Goal: Check status: Check status

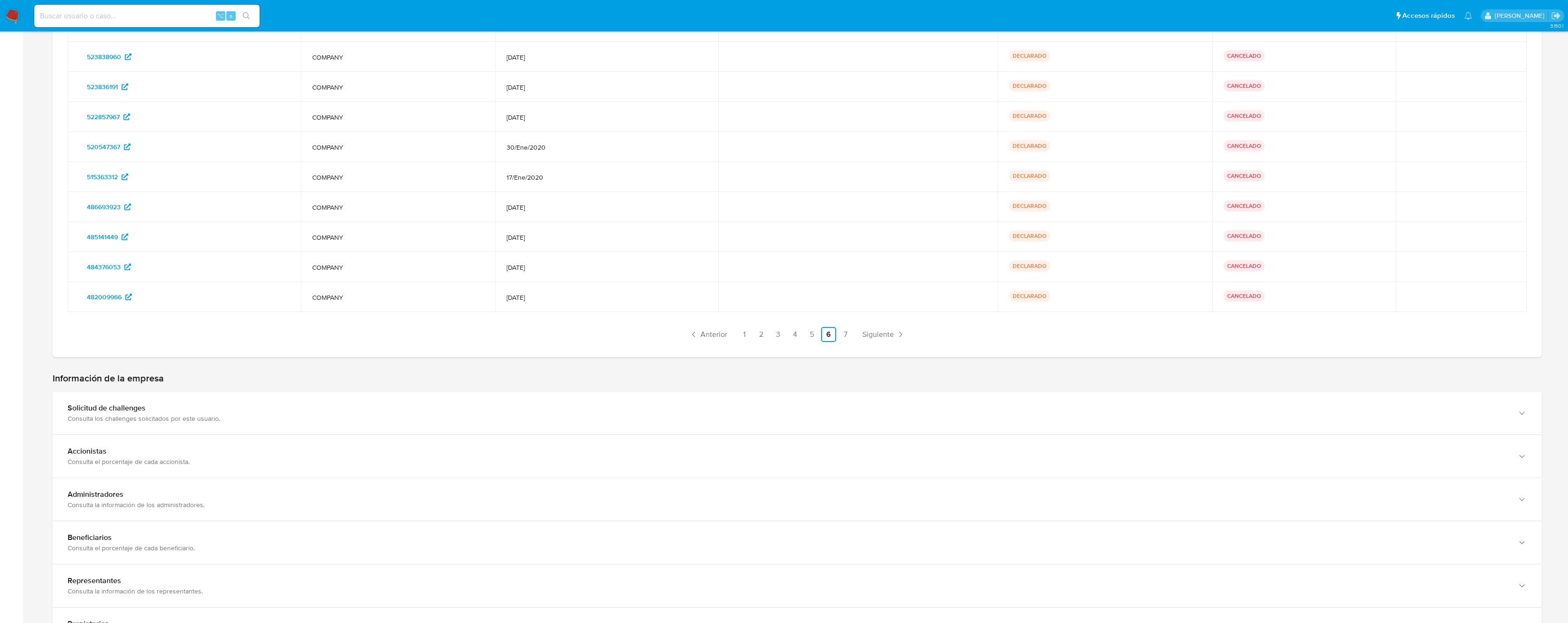
scroll to position [569, 0]
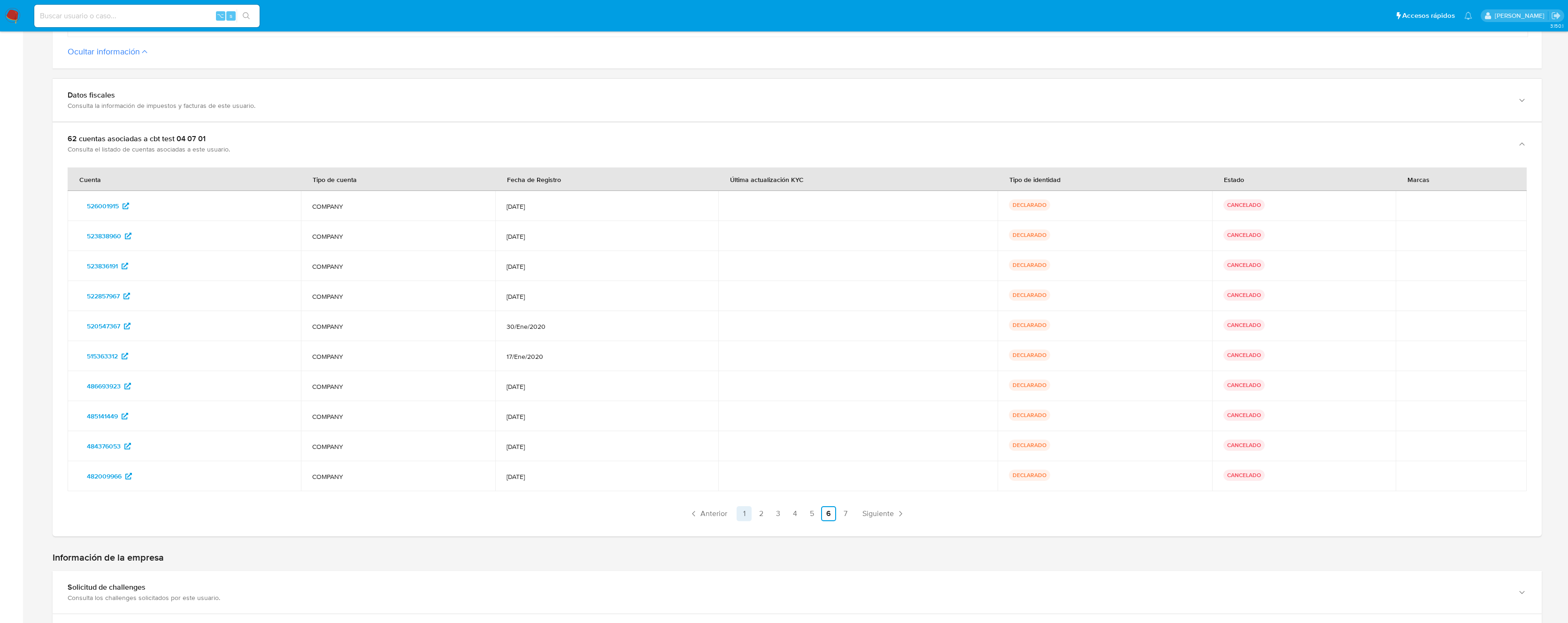
click at [739, 513] on link "1" at bounding box center [744, 513] width 15 height 15
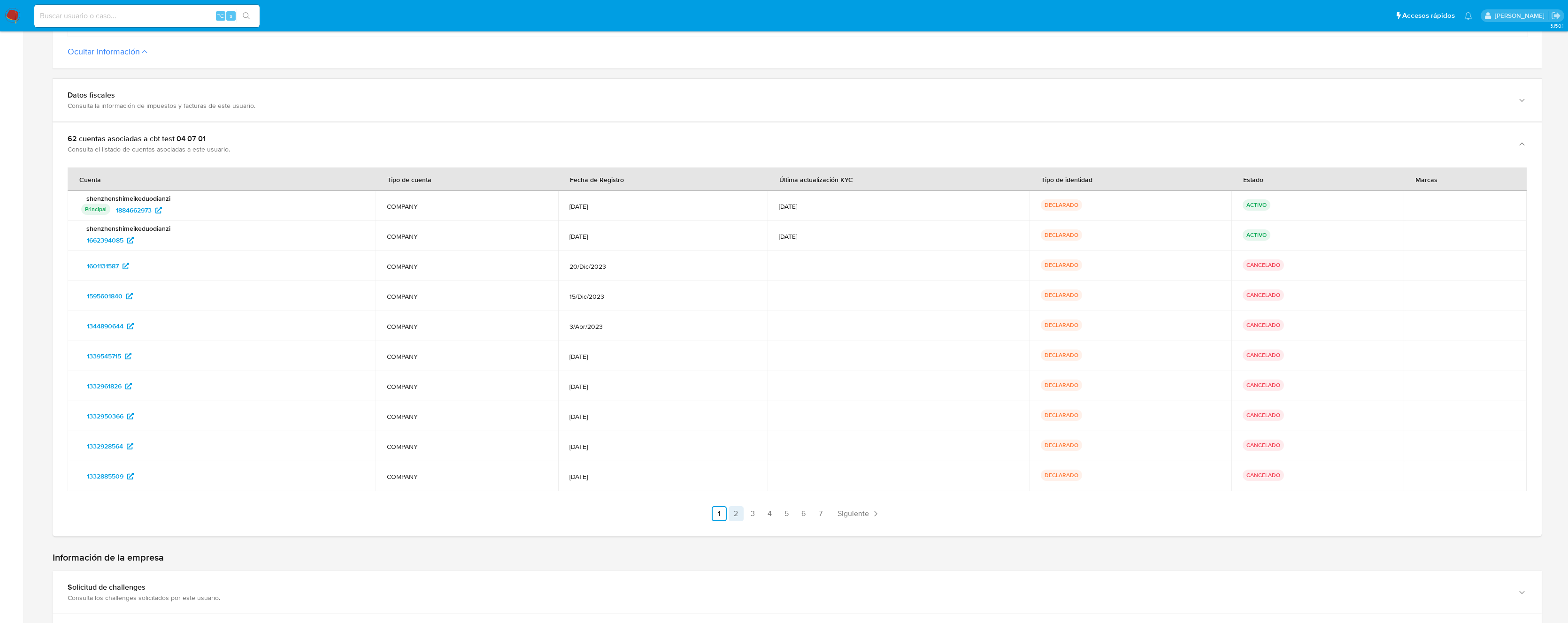
click at [732, 516] on link "2" at bounding box center [736, 513] width 15 height 15
click at [776, 514] on link "3" at bounding box center [777, 513] width 15 height 15
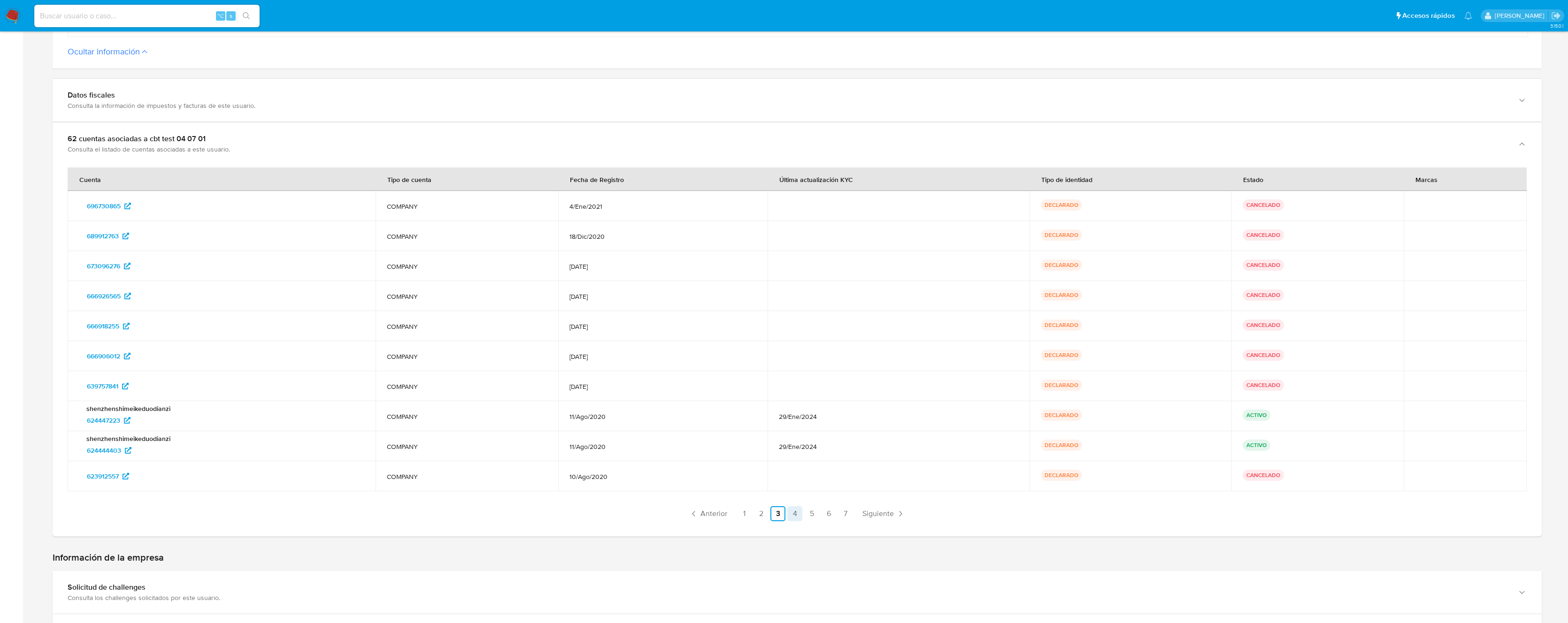
click at [800, 516] on link "4" at bounding box center [794, 513] width 15 height 15
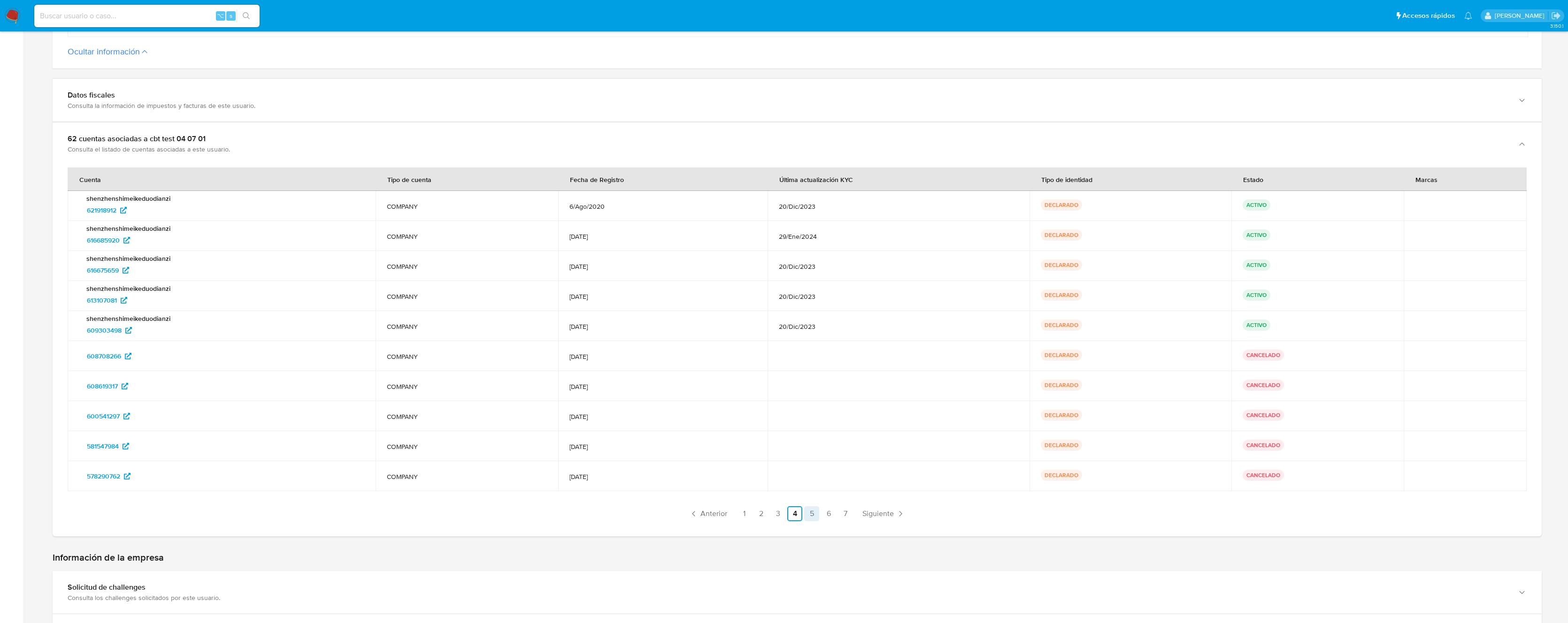
click at [813, 515] on link "5" at bounding box center [811, 513] width 15 height 15
click at [828, 517] on link "6" at bounding box center [828, 513] width 15 height 15
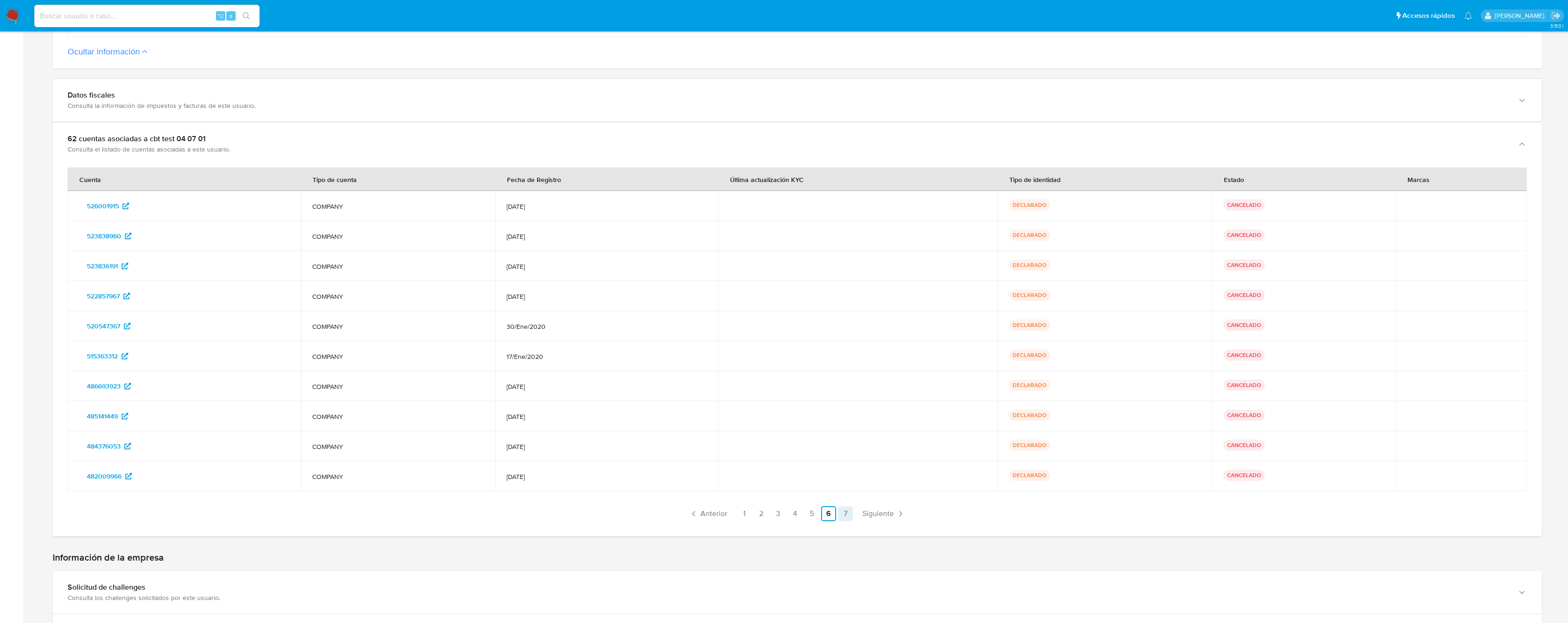
click at [843, 518] on link "7" at bounding box center [845, 513] width 15 height 15
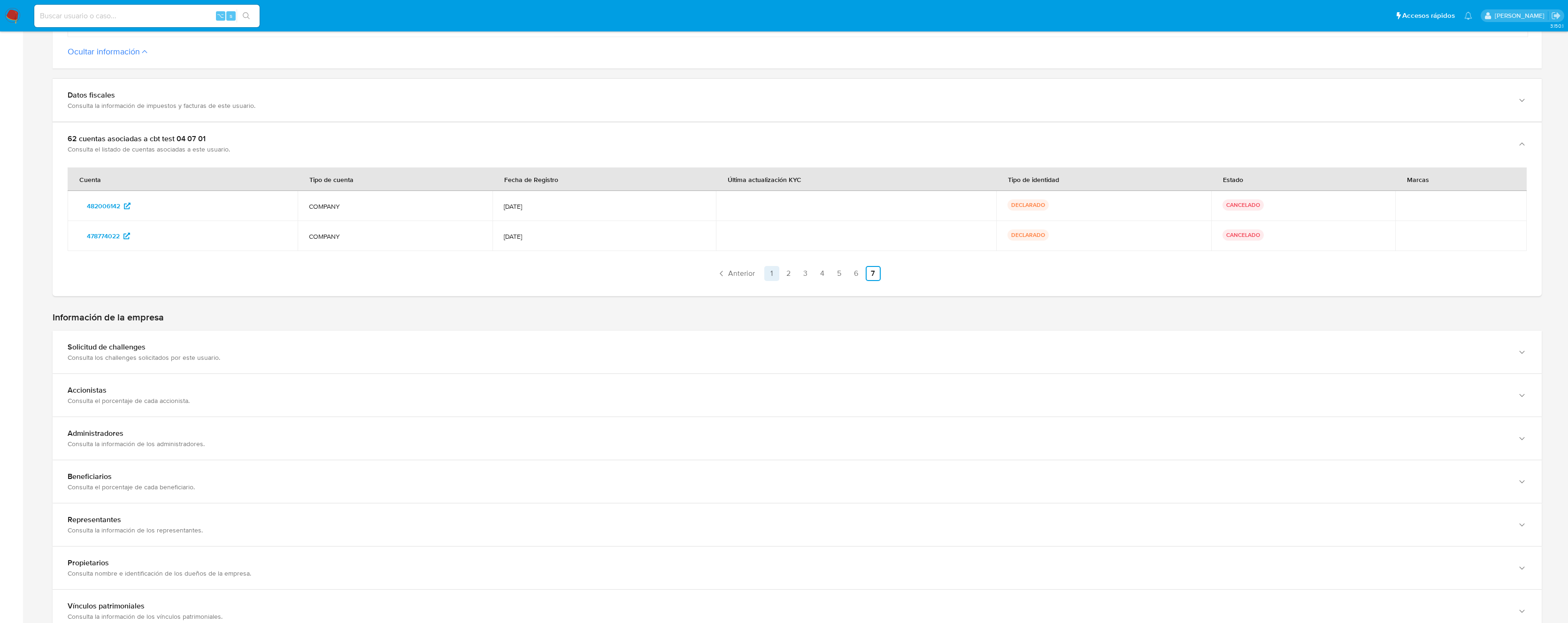
click at [773, 273] on link "1" at bounding box center [771, 273] width 15 height 15
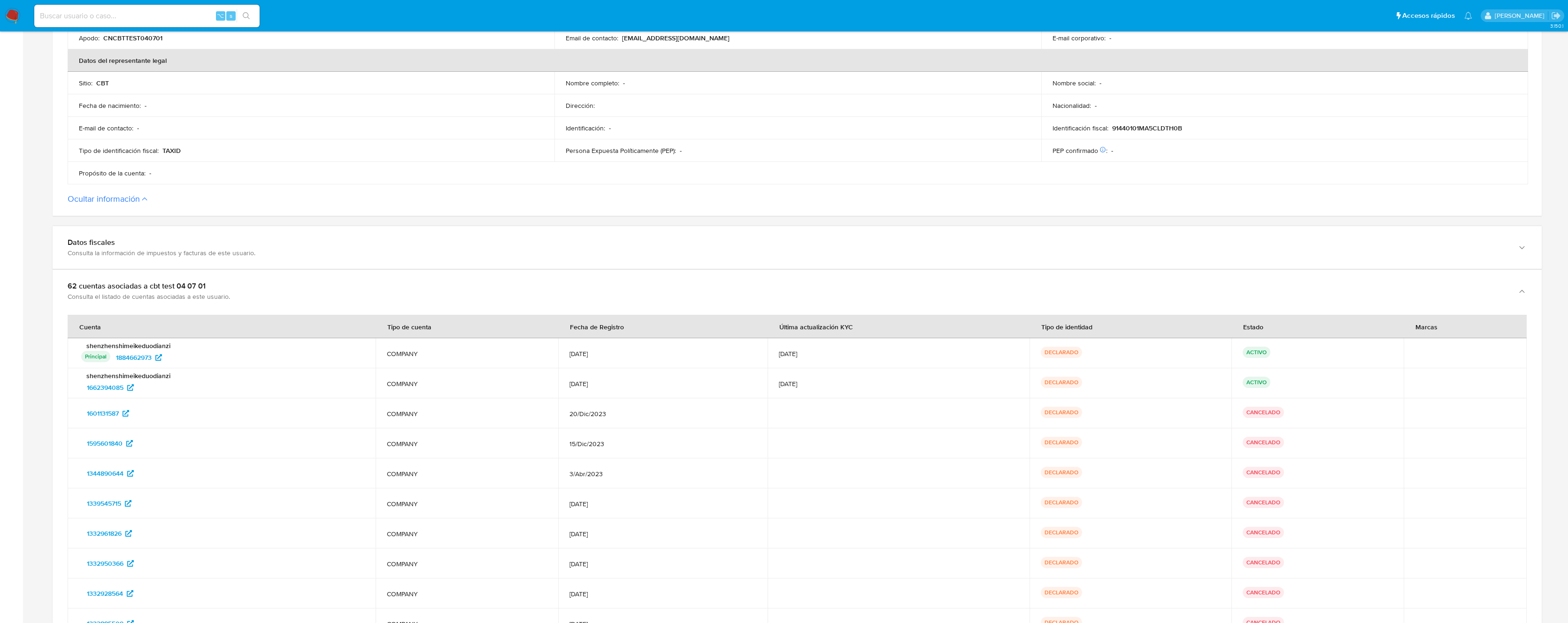
scroll to position [0, 0]
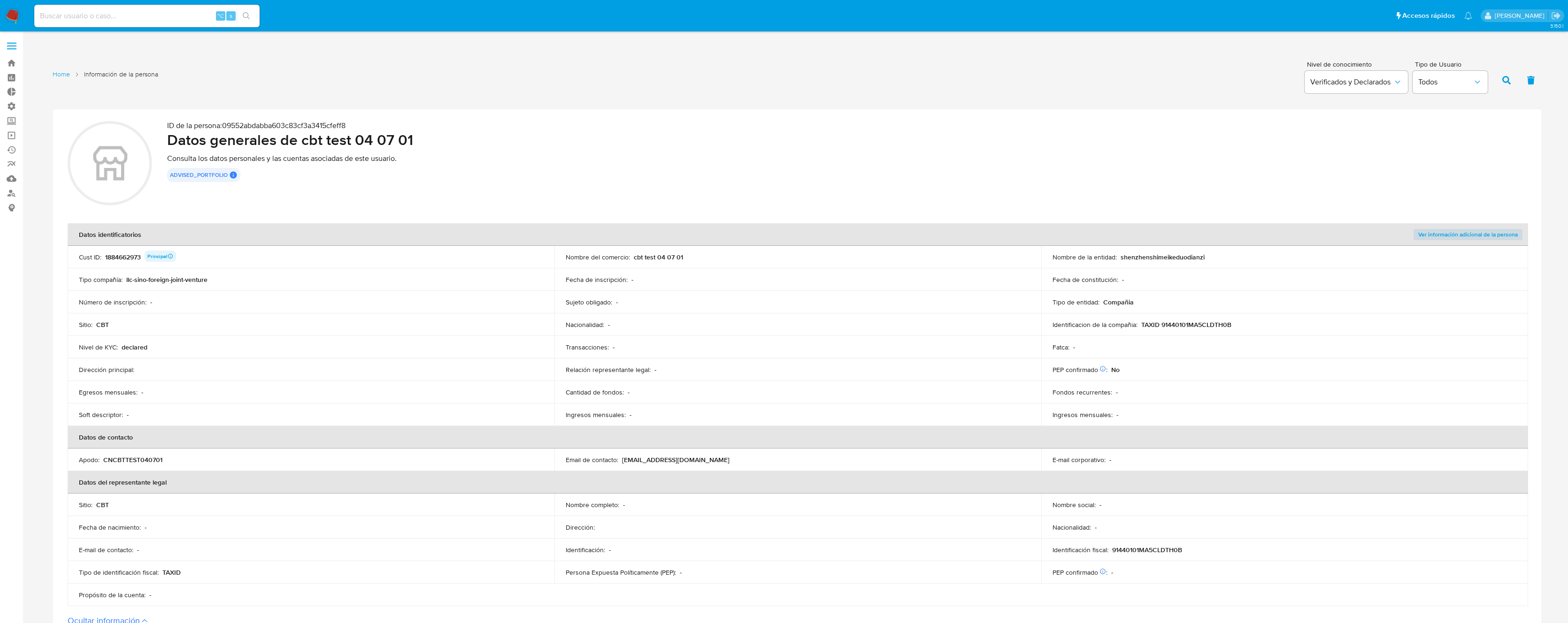
drag, startPoint x: 717, startPoint y: 259, endPoint x: 539, endPoint y: 256, distance: 178.0
click at [539, 256] on tr "Cust ID : 1884662973 Principal Nombre del comercio : cbt test 04 07 01 Nombre d…" at bounding box center [797, 257] width 1460 height 23
click at [695, 255] on div "Nombre del comercio : cbt test 04 07 01" at bounding box center [797, 257] width 464 height 9
drag, startPoint x: 702, startPoint y: 256, endPoint x: 560, endPoint y: 253, distance: 142.0
click at [560, 253] on td "Nombre del comercio : cbt test 04 07 01" at bounding box center [798, 257] width 487 height 23
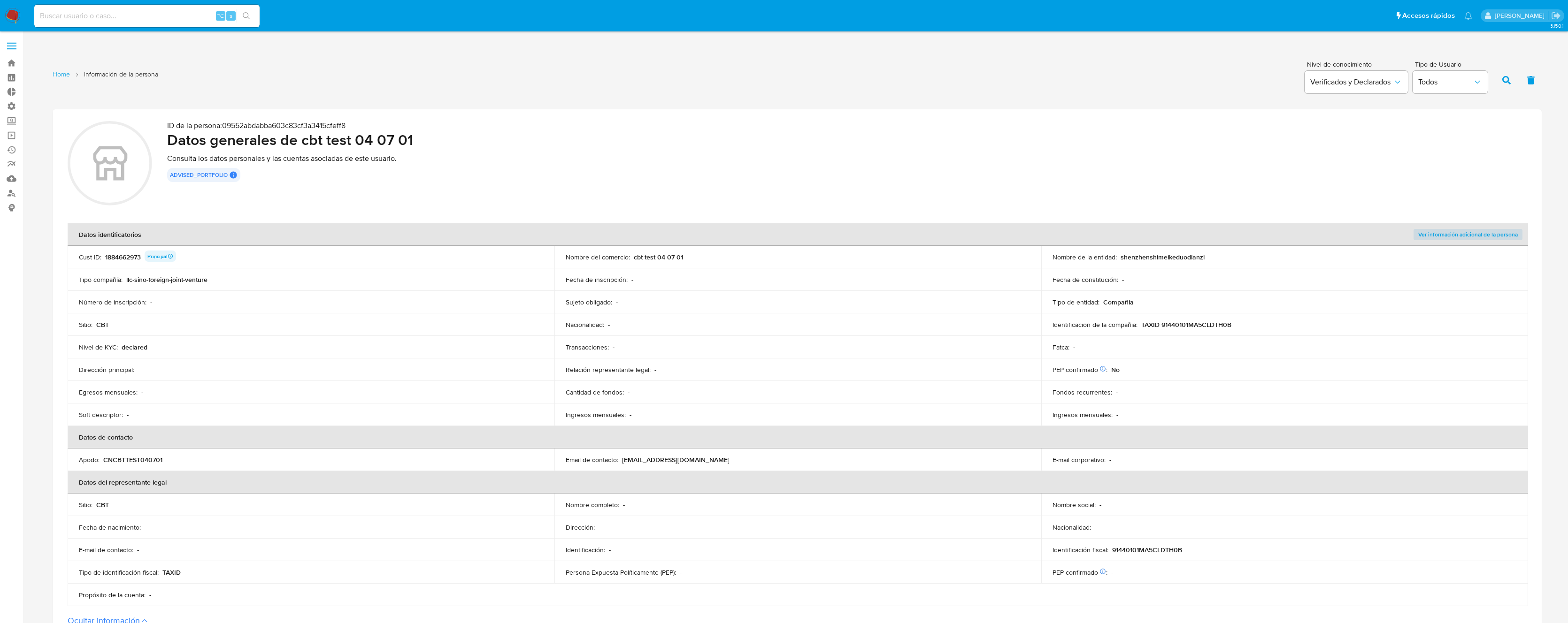
drag, startPoint x: 1212, startPoint y: 254, endPoint x: 1047, endPoint y: 254, distance: 165.0
click at [1048, 254] on td "Nombre de la entidad : shenzhenshimeikeduodianzi" at bounding box center [1284, 257] width 487 height 23
click at [170, 15] on input at bounding box center [147, 16] width 226 height 12
paste input "2601035972"
type input "2601035972"
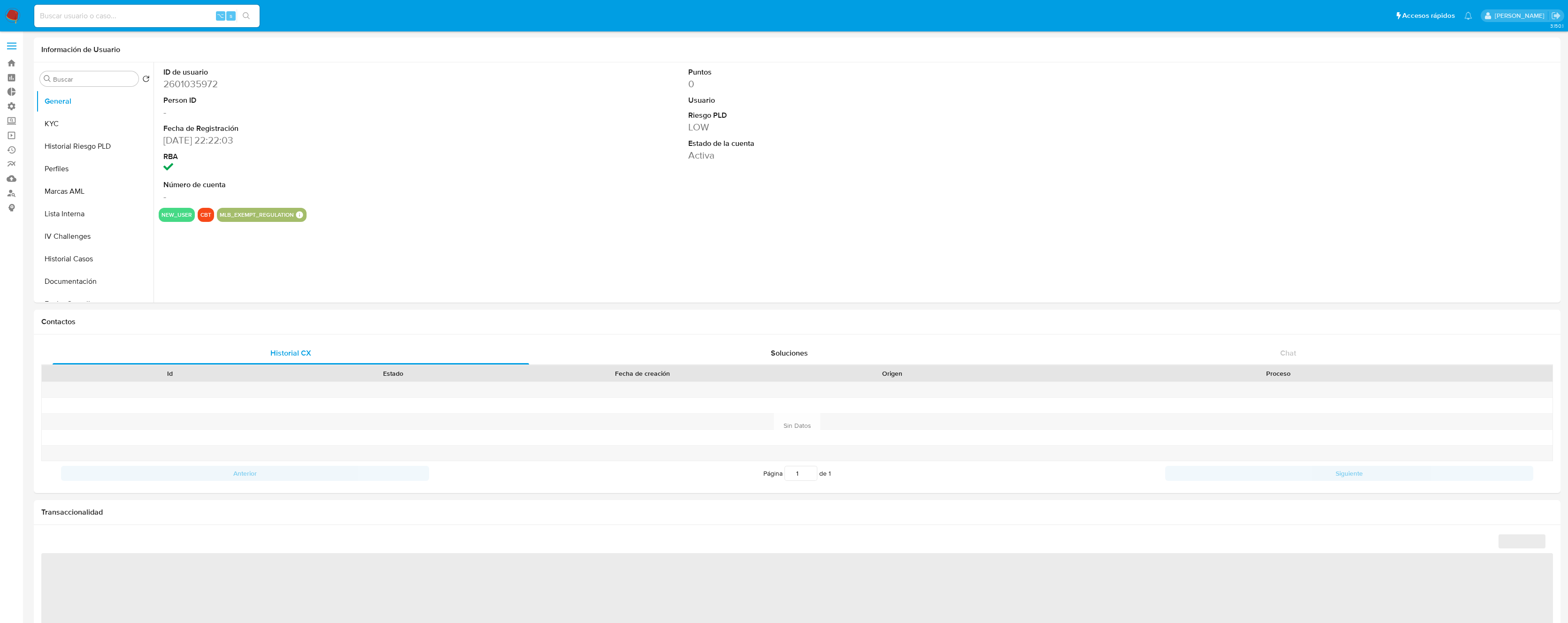
select select "10"
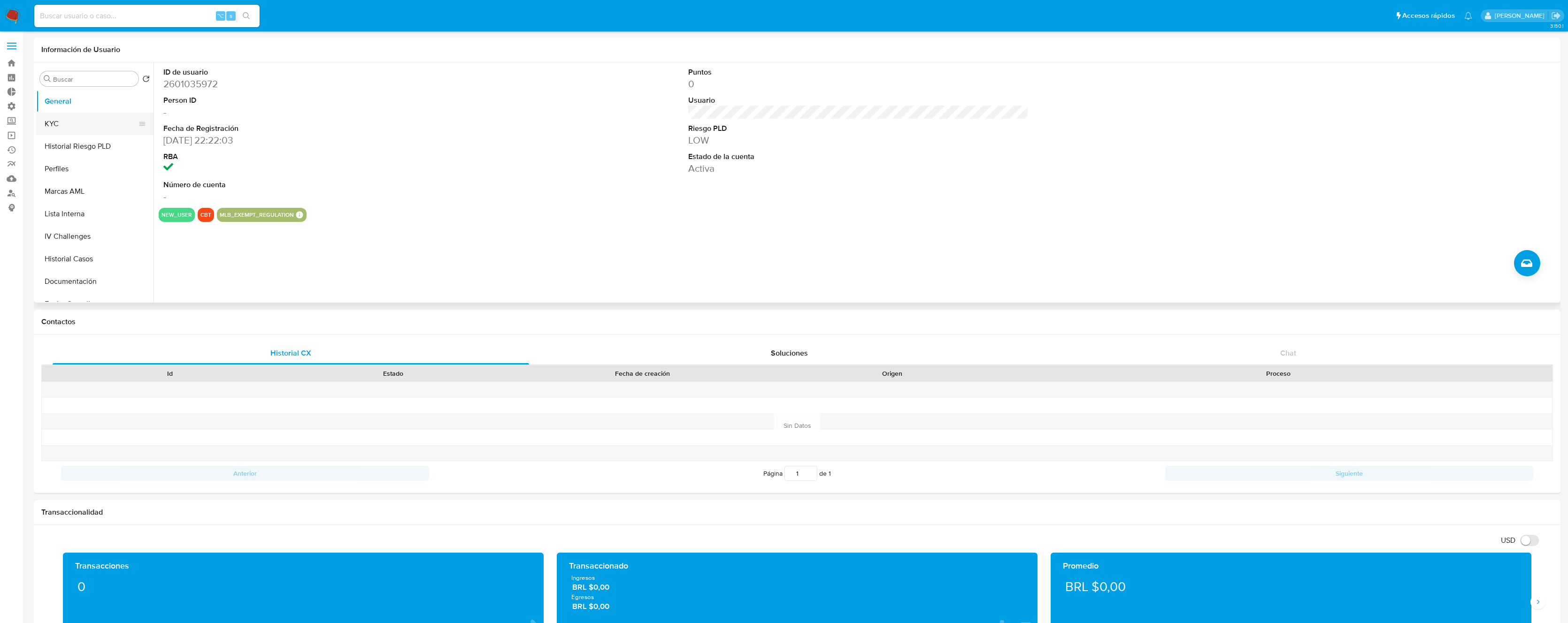
click at [73, 123] on button "KYC" at bounding box center [90, 124] width 110 height 23
